Goal: Information Seeking & Learning: Learn about a topic

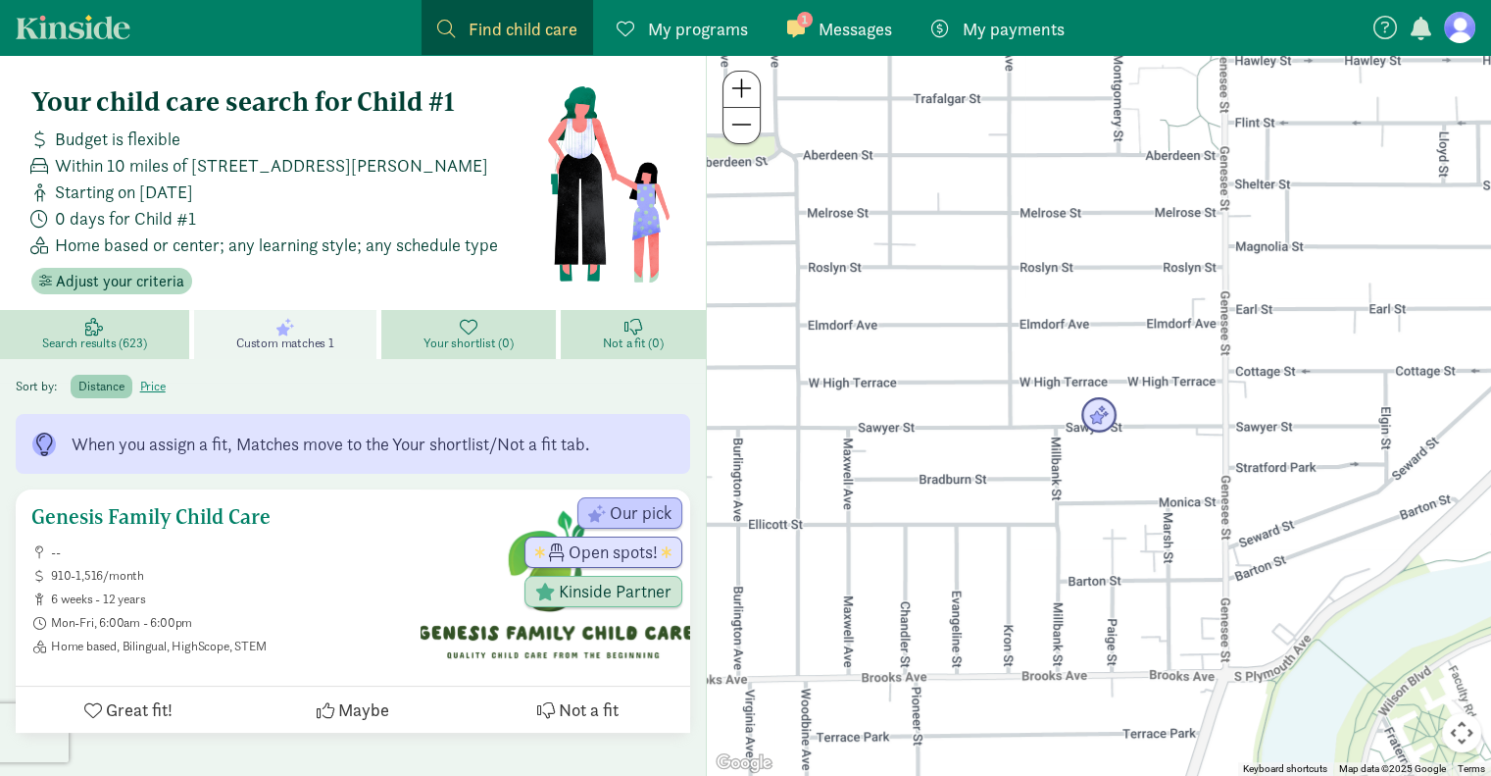
click at [290, 630] on ul "-- 910-1,516/month 6 weeks - 12 years Mon-Fri, 6:00am - 6:00pm Home based, Bili…" at bounding box center [218, 599] width 374 height 110
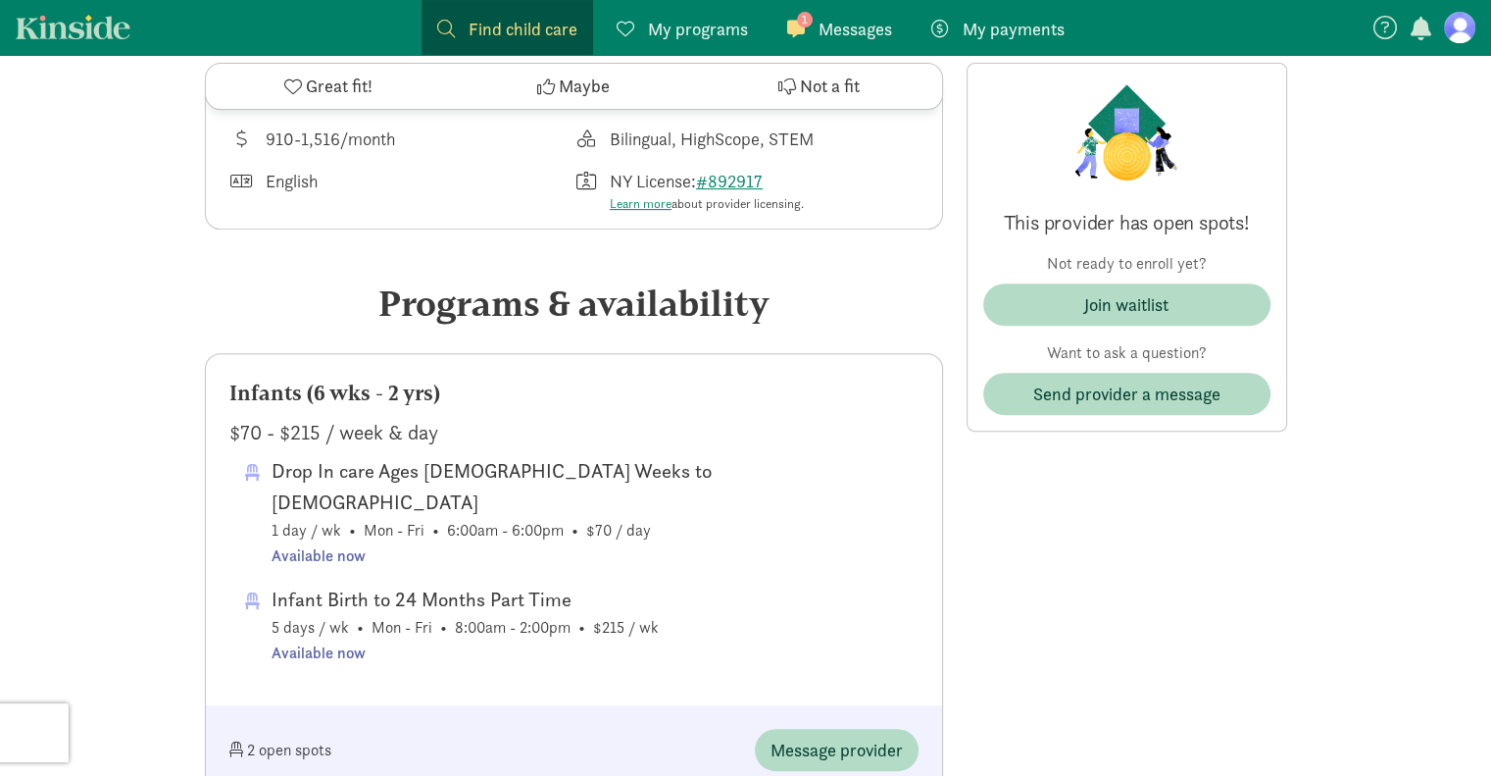
scroll to position [739, 0]
